Goal: Navigation & Orientation: Find specific page/section

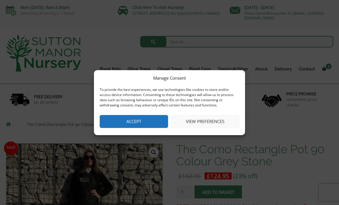
click at [149, 123] on button "Accept" at bounding box center [134, 121] width 68 height 13
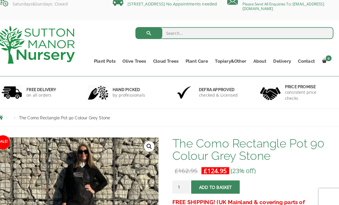
scroll to position [6, 0]
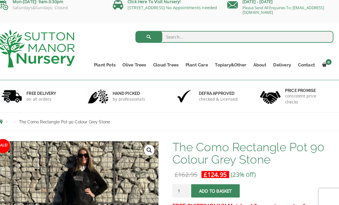
click at [300, 65] on link "Contact" at bounding box center [306, 63] width 23 height 8
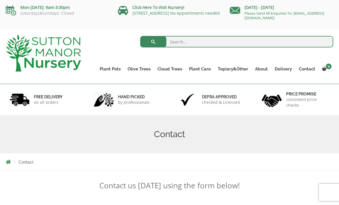
click at [0, 0] on link "The Old Stone Pots" at bounding box center [0, 0] width 0 height 0
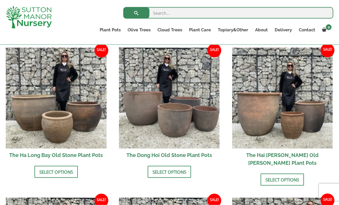
scroll to position [192, 0]
